Goal: Information Seeking & Learning: Learn about a topic

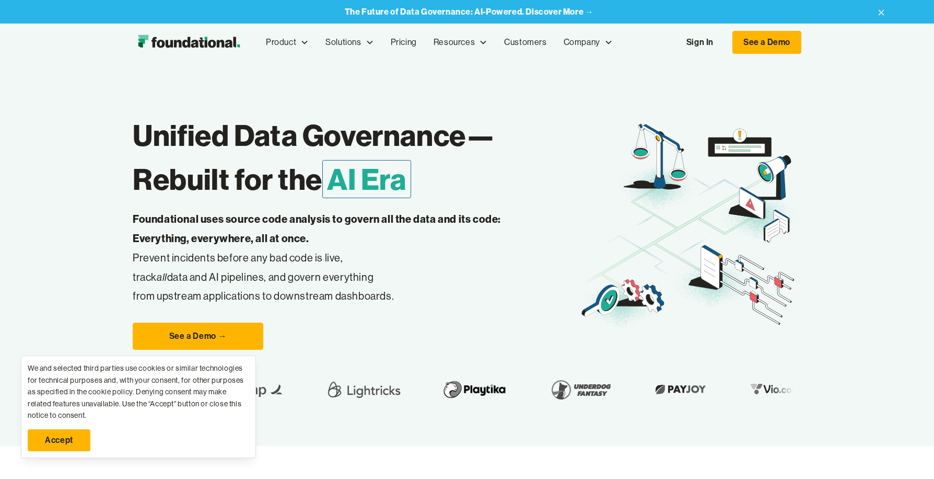
click at [706, 37] on link "Sign In" at bounding box center [700, 42] width 48 height 22
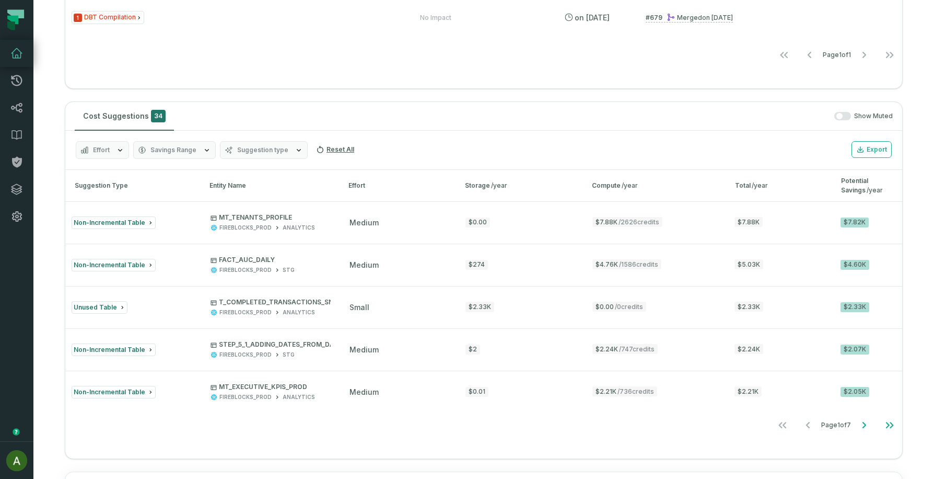
scroll to position [587, 0]
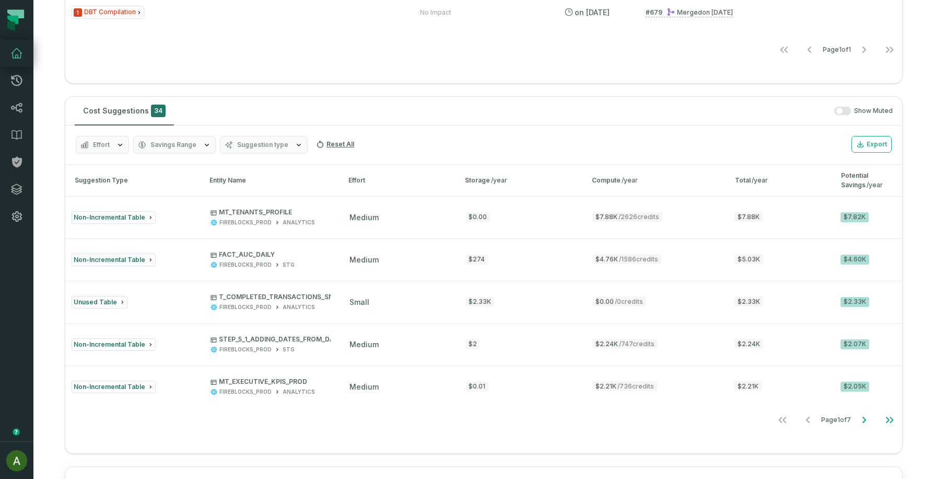
click at [269, 142] on span "Suggestion type" at bounding box center [262, 145] width 51 height 8
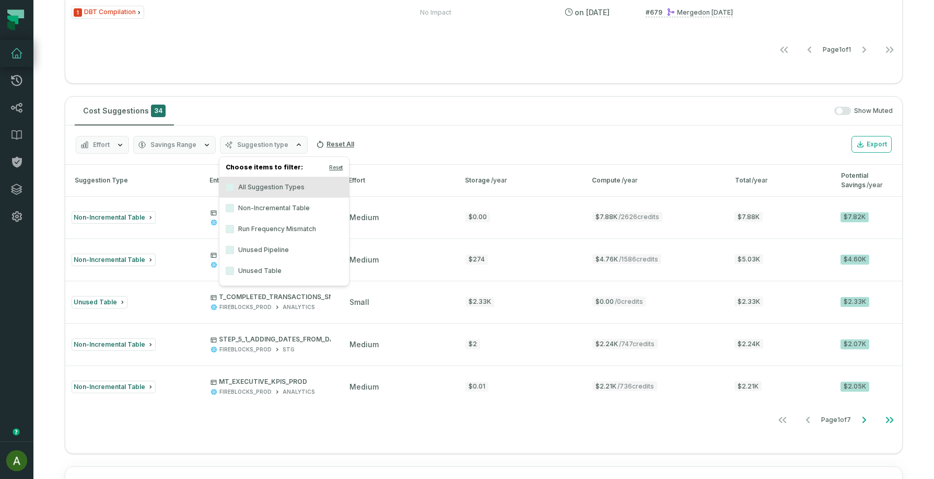
click at [301, 102] on div "Cost Suggestions 34 Show Muted" at bounding box center [483, 111] width 837 height 29
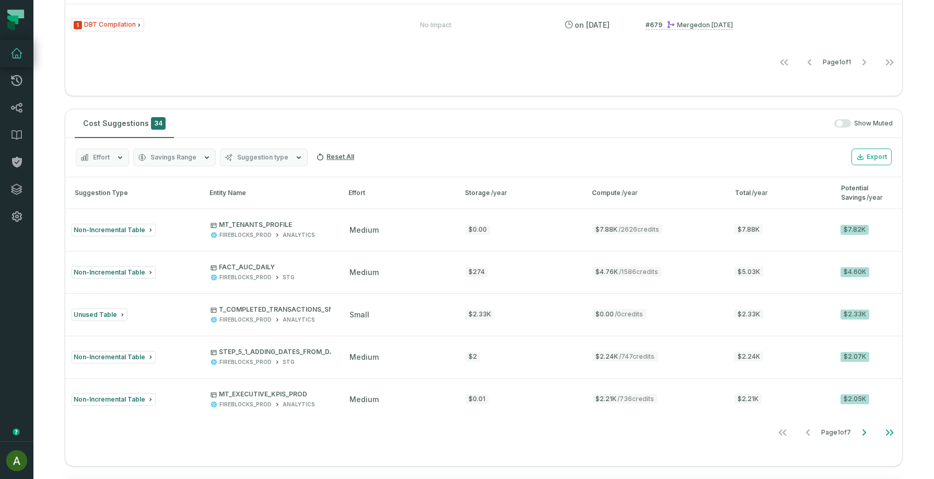
scroll to position [624, 0]
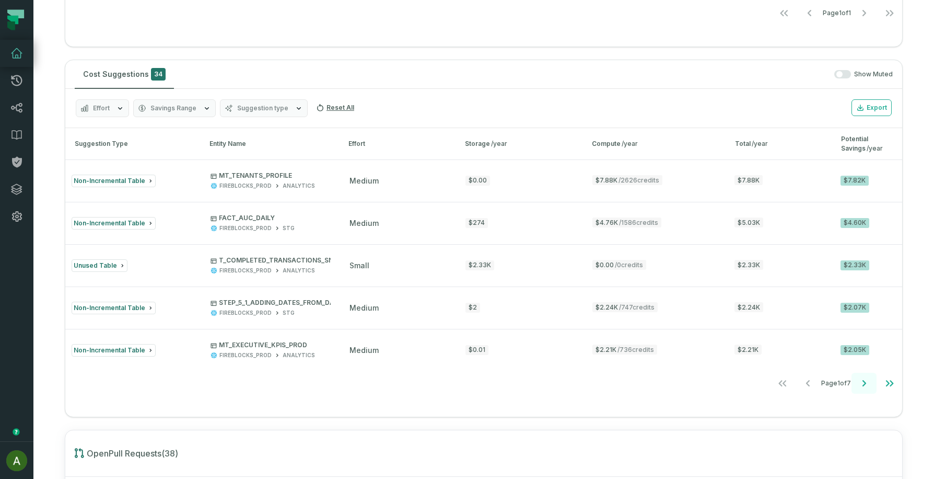
click at [865, 379] on icon "Go to next page" at bounding box center [864, 383] width 13 height 13
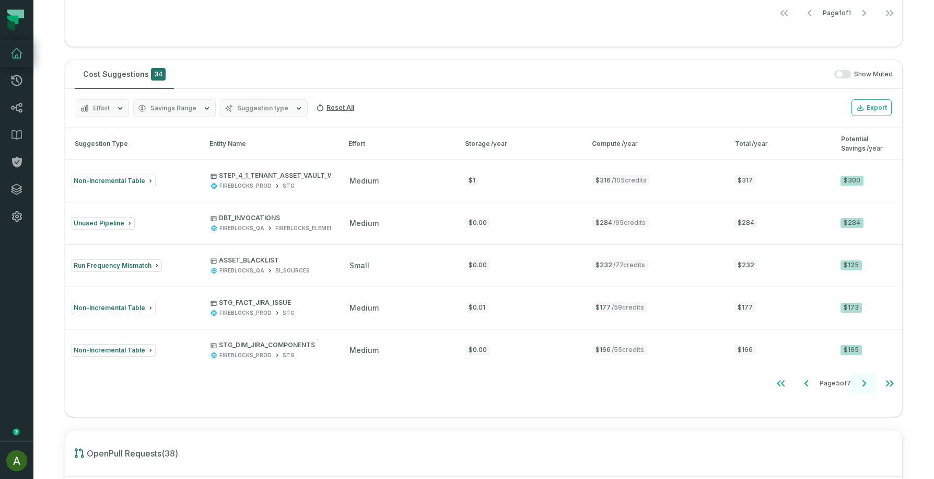
click at [865, 379] on icon "Go to next page" at bounding box center [864, 383] width 13 height 13
